Goal: Task Accomplishment & Management: Use online tool/utility

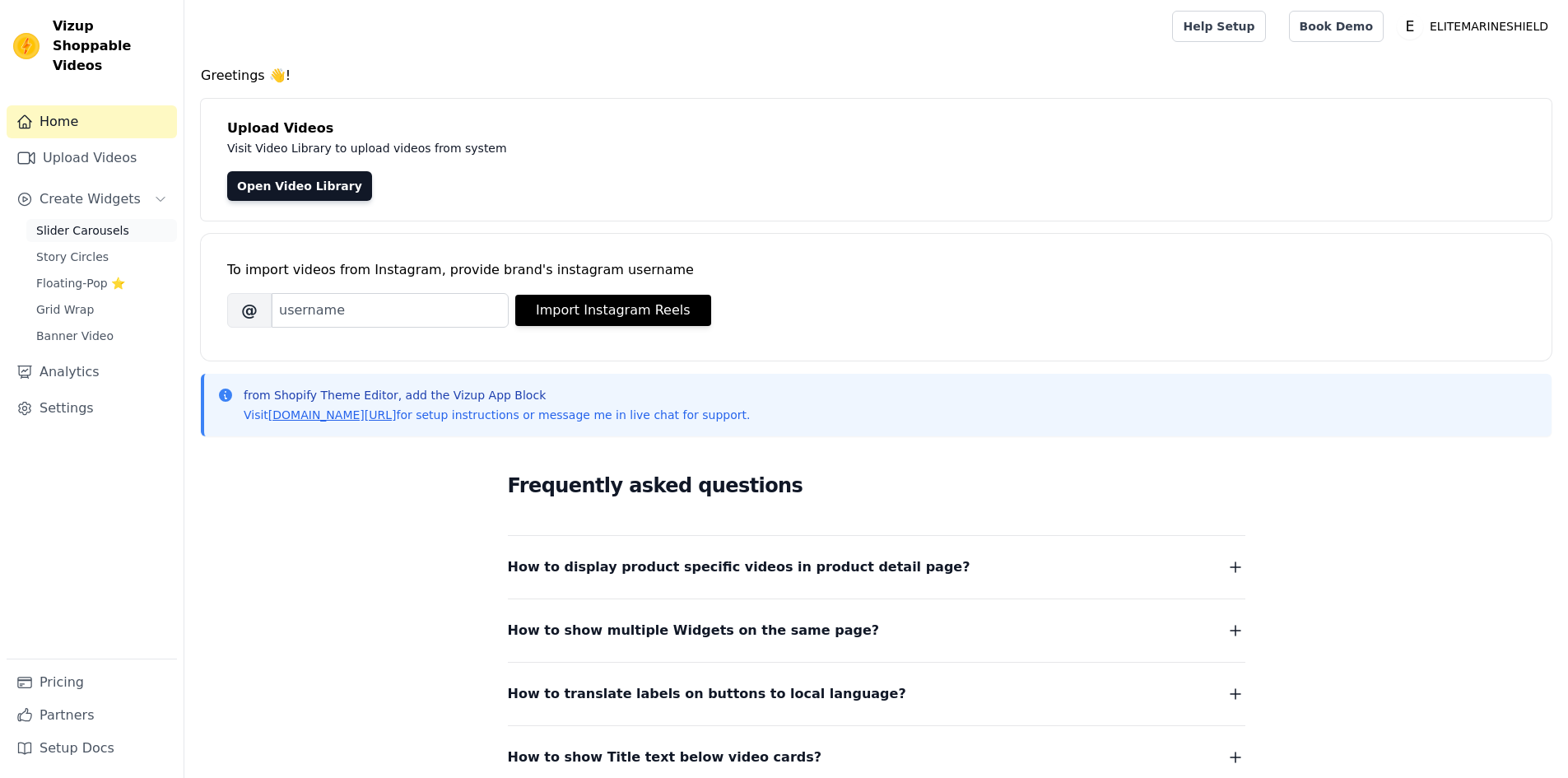
click at [84, 222] on span "Slider Carousels" at bounding box center [83, 230] width 93 height 17
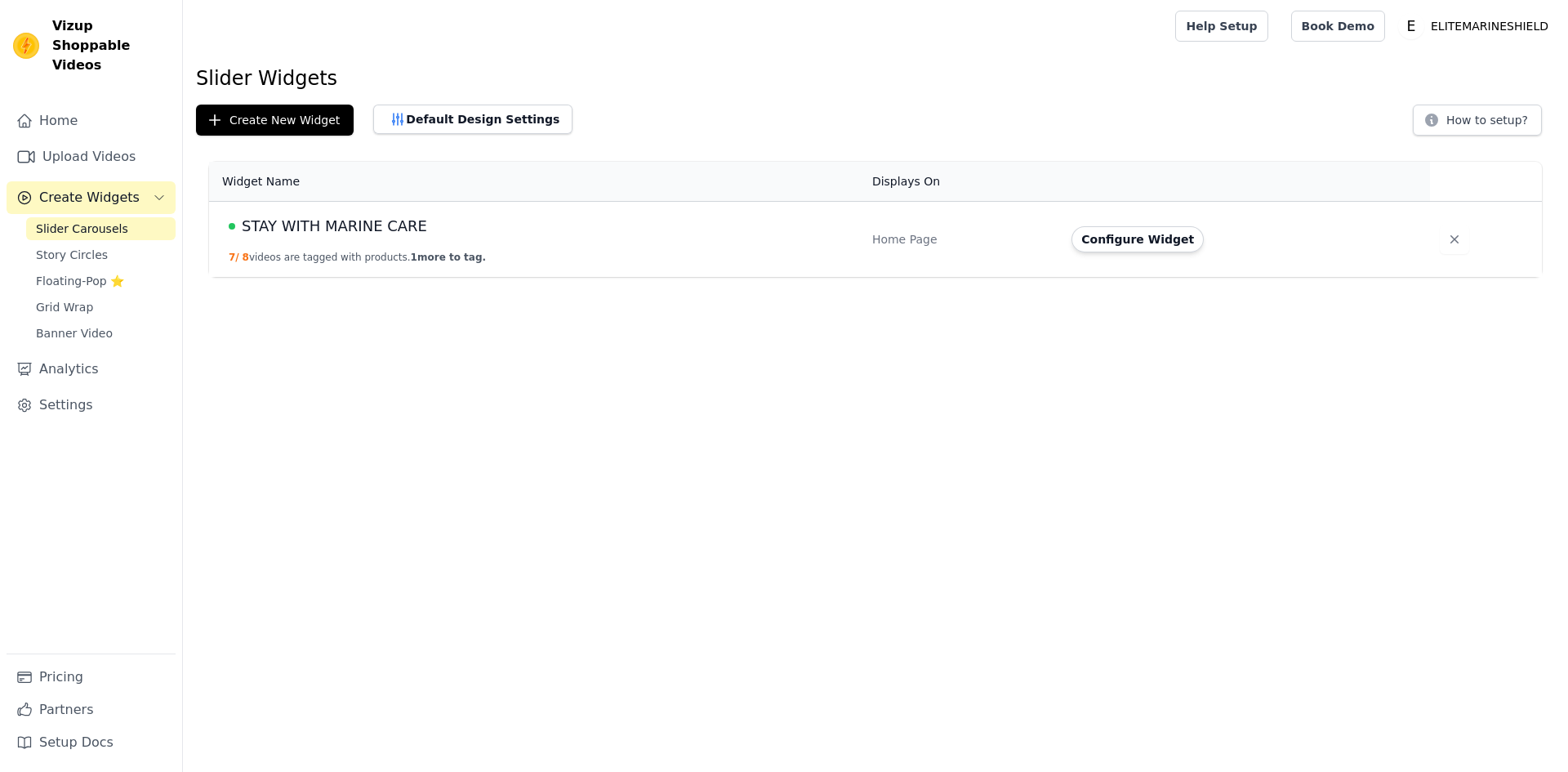
drag, startPoint x: 480, startPoint y: 454, endPoint x: 472, endPoint y: 434, distance: 21.5
click at [478, 277] on html "Vizup Shoppable Videos Home Upload Videos Create Widgets Slider Carousels Story…" at bounding box center [784, 138] width 1568 height 277
click at [461, 120] on button "Default Design Settings" at bounding box center [472, 119] width 199 height 29
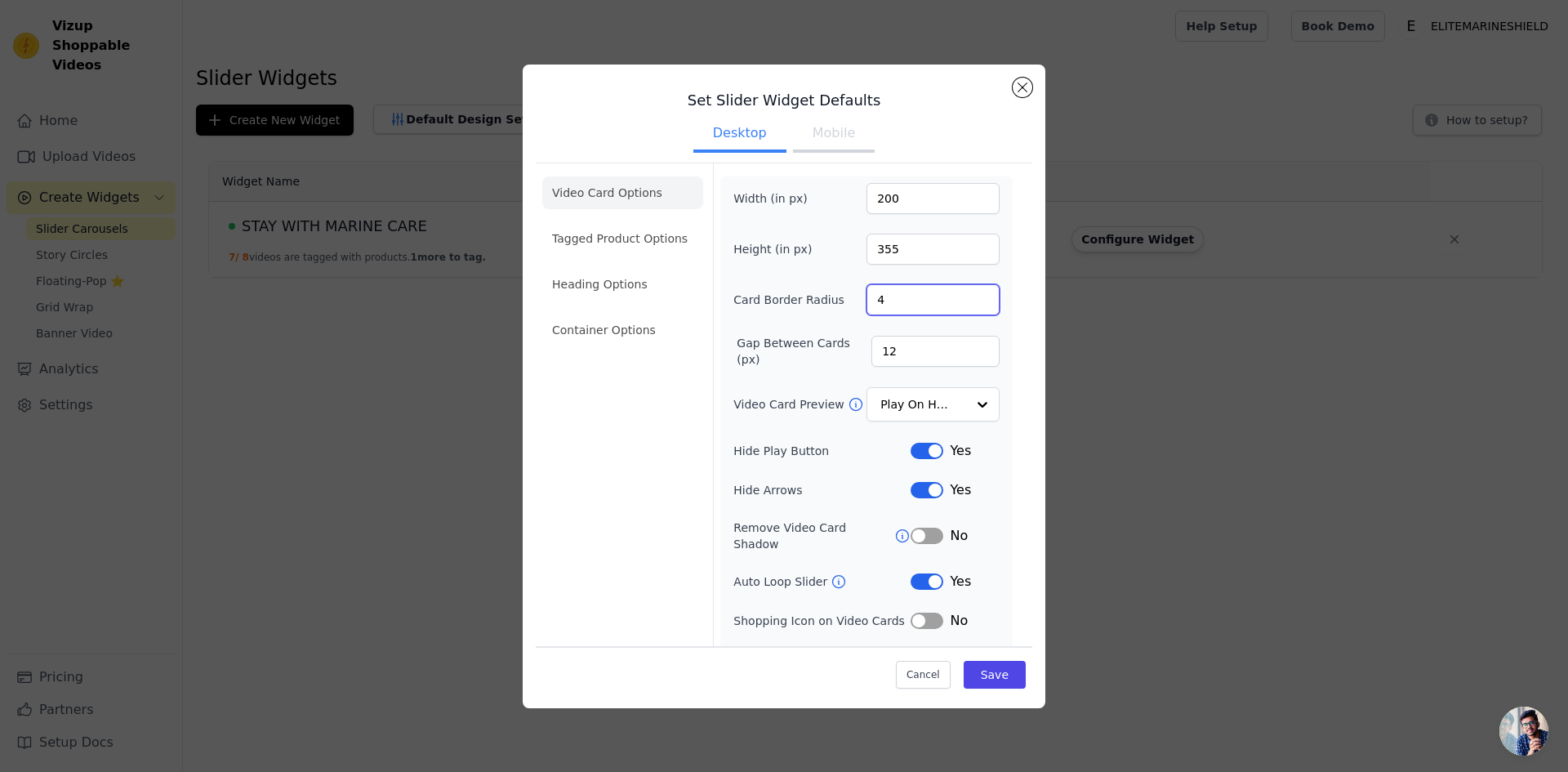
drag, startPoint x: 907, startPoint y: 305, endPoint x: 702, endPoint y: 301, distance: 205.0
click at [704, 297] on div "Video Card Options Tagged Product Options Heading Options Container Options Wid…" at bounding box center [784, 422] width 497 height 520
type input "0"
click at [843, 276] on div "Width (in px) 200 Height (in px) 355 Card Border Radius 0 Gap Between Cards (px…" at bounding box center [866, 426] width 267 height 486
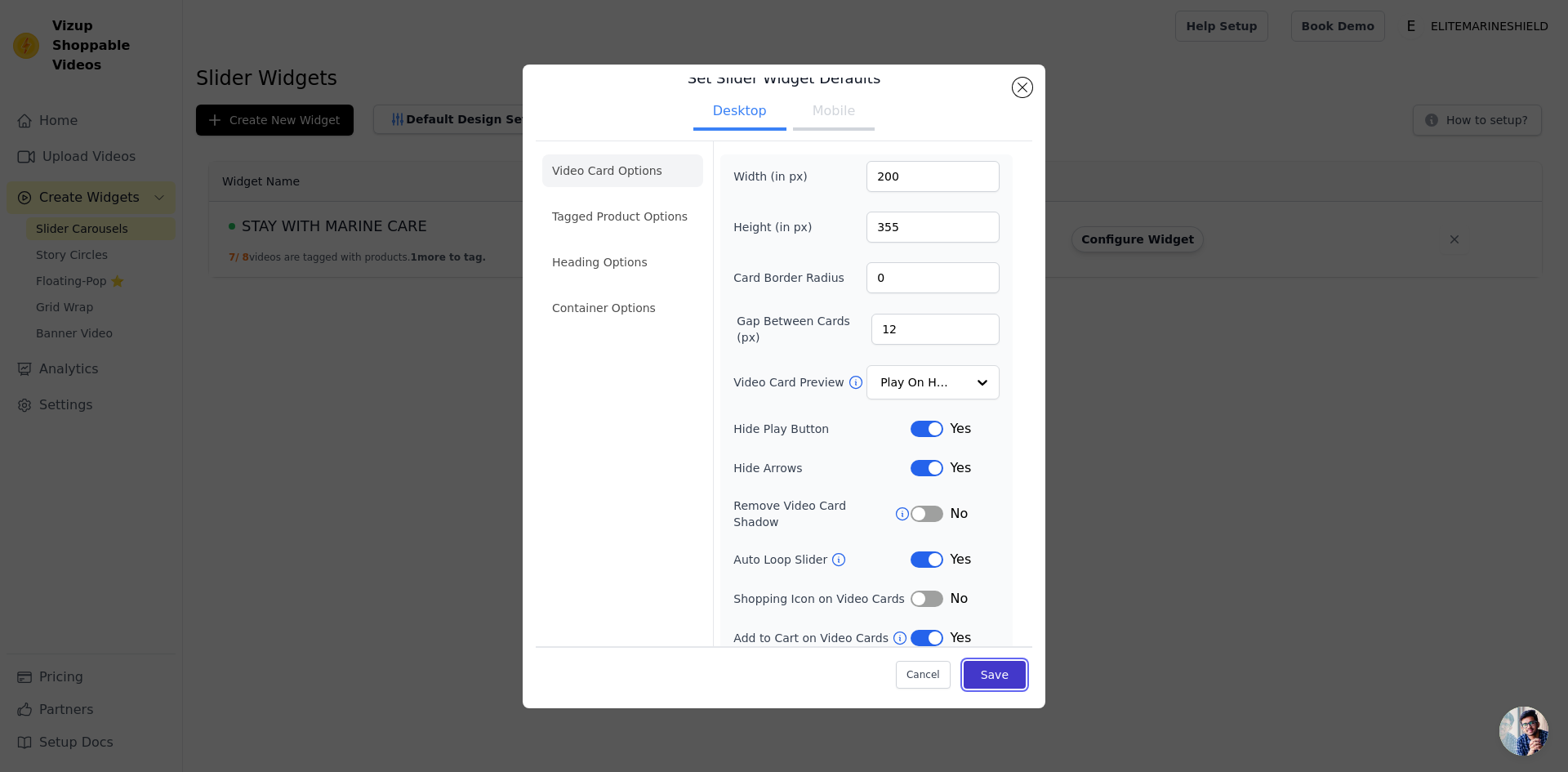
click at [980, 681] on button "Save" at bounding box center [994, 674] width 62 height 28
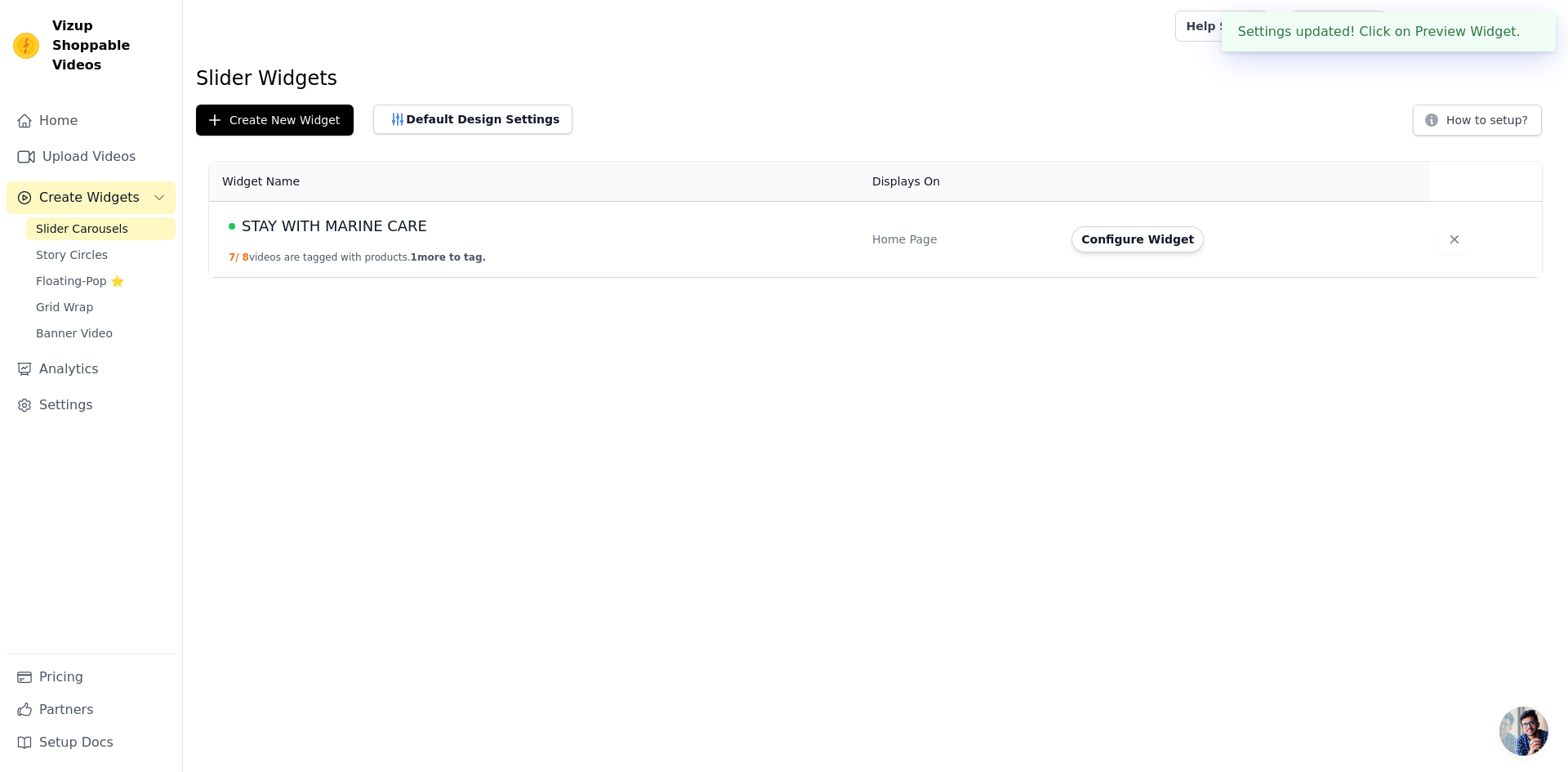
drag, startPoint x: 549, startPoint y: 422, endPoint x: 569, endPoint y: 388, distance: 39.4
click at [549, 0] on html "Settings updated! Click on Preview Widget. ✖ Vizup Shoppable Videos Home Upload…" at bounding box center [784, 0] width 1568 height 0
